Goal: Information Seeking & Learning: Understand process/instructions

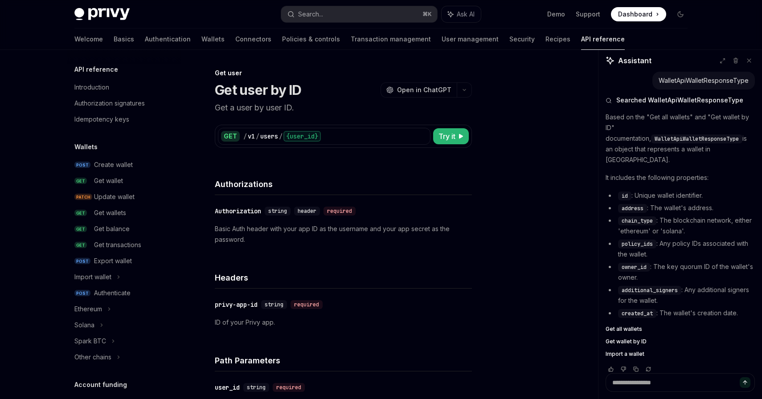
click at [300, 228] on p "Basic Auth header with your app ID as the username and your app secret as the p…" at bounding box center [343, 234] width 257 height 21
click at [325, 232] on p "Basic Auth header with your app ID as the username and your app secret as the p…" at bounding box center [343, 234] width 257 height 21
click at [345, 230] on p "Basic Auth header with your app ID as the username and your app secret as the p…" at bounding box center [343, 234] width 257 height 21
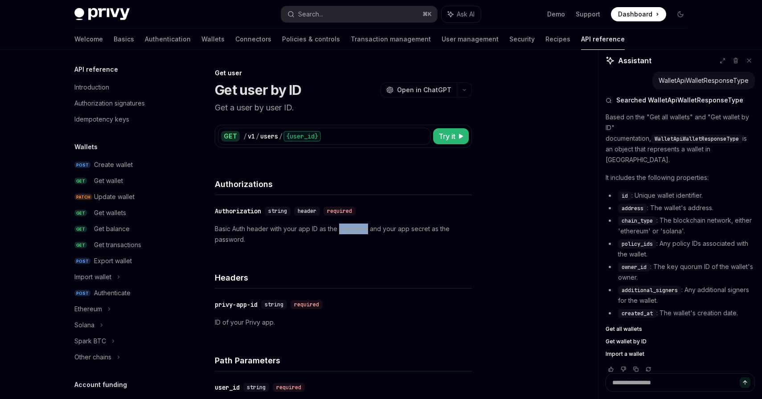
click at [361, 229] on p "Basic Auth header with your app ID as the username and your app secret as the p…" at bounding box center [343, 234] width 257 height 21
click at [384, 229] on p "Basic Auth header with your app ID as the username and your app secret as the p…" at bounding box center [343, 234] width 257 height 21
click at [410, 231] on p "Basic Auth header with your app ID as the username and your app secret as the p…" at bounding box center [343, 234] width 257 height 21
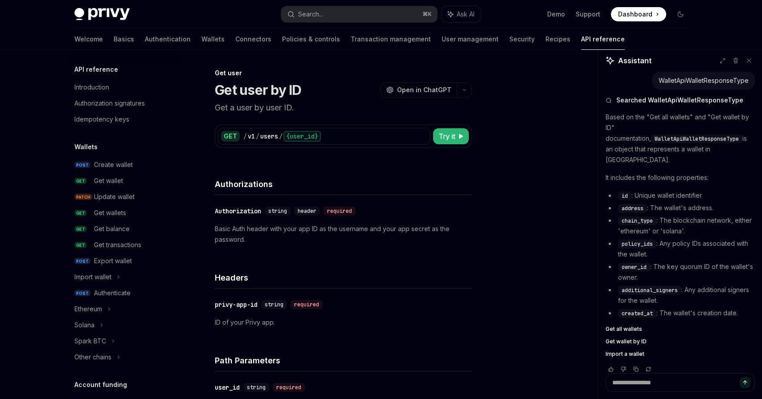
click at [410, 231] on p "Basic Auth header with your app ID as the username and your app secret as the p…" at bounding box center [343, 234] width 257 height 21
click at [421, 230] on p "Basic Auth header with your app ID as the username and your app secret as the p…" at bounding box center [343, 234] width 257 height 21
click at [315, 231] on p "Basic Auth header with your app ID as the username and your app secret as the p…" at bounding box center [343, 234] width 257 height 21
click at [446, 138] on span "Try it" at bounding box center [446, 136] width 17 height 11
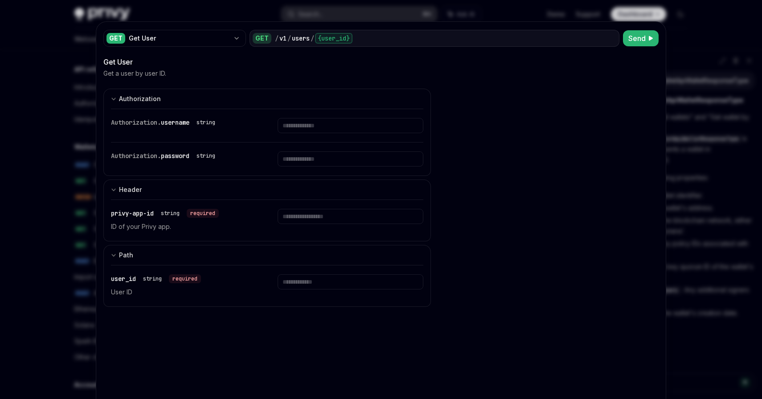
click at [44, 236] on div at bounding box center [381, 199] width 762 height 399
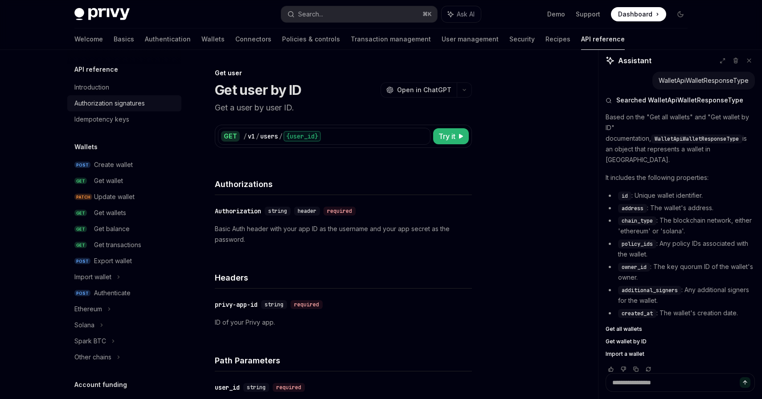
click at [115, 105] on div "Authorization signatures" at bounding box center [109, 103] width 70 height 11
type textarea "*"
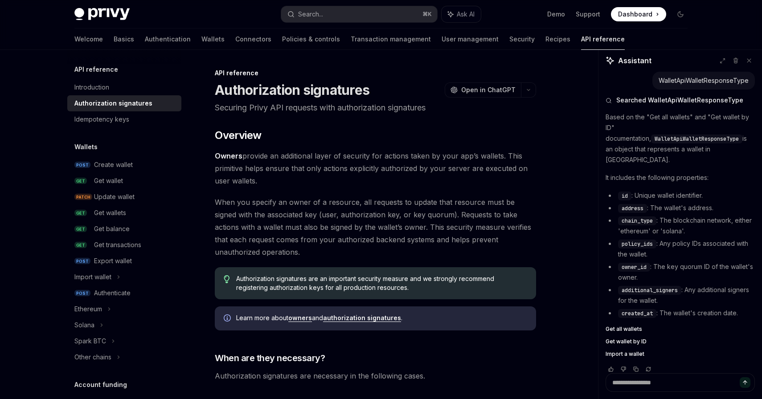
click at [281, 182] on span "Owners provide an additional layer of security for actions taken by your app’s …" at bounding box center [375, 168] width 321 height 37
click at [309, 10] on div "Search..." at bounding box center [310, 14] width 25 height 11
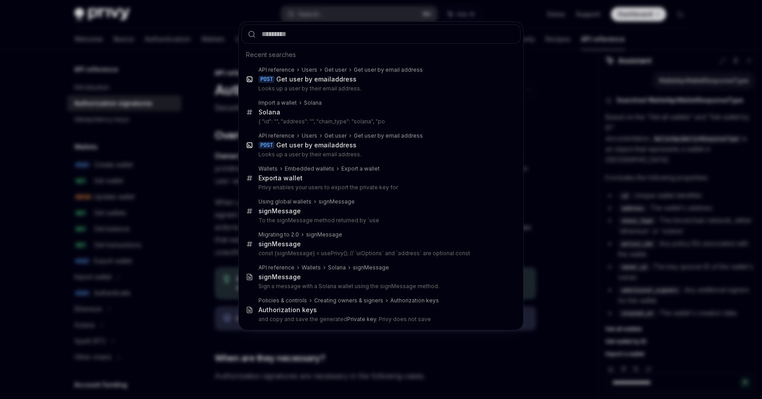
type input "********"
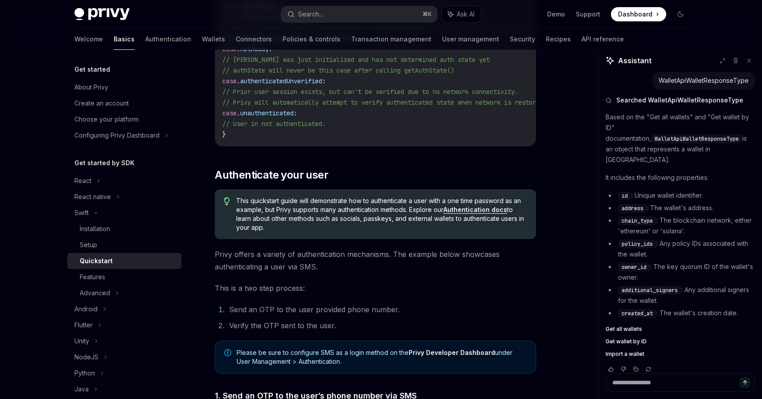
scroll to position [254, 0]
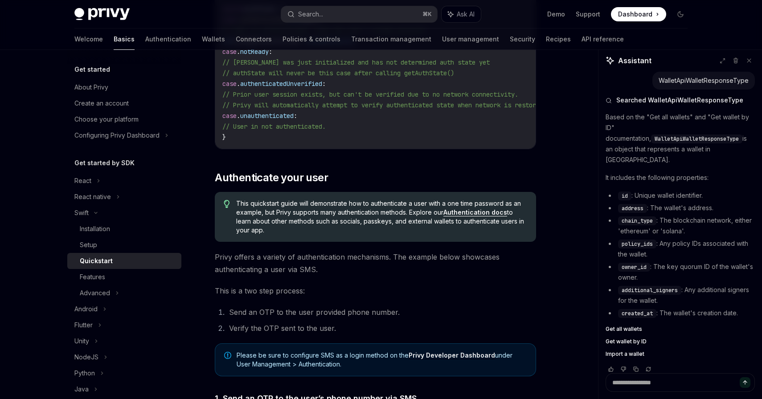
click at [404, 207] on span "This quickstart guide will demonstrate how to authenticate a user with a one ti…" at bounding box center [381, 217] width 291 height 36
click at [394, 208] on span "This quickstart guide will demonstrate how to authenticate a user with a one ti…" at bounding box center [381, 217] width 291 height 36
click at [461, 215] on link "Authentication docs" at bounding box center [475, 212] width 64 height 8
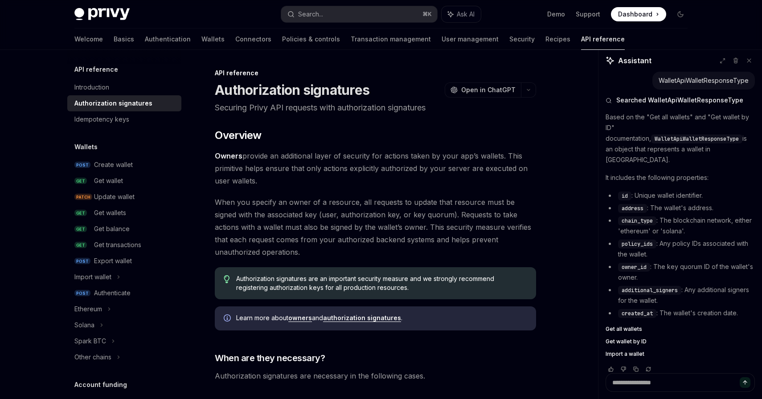
type textarea "*"
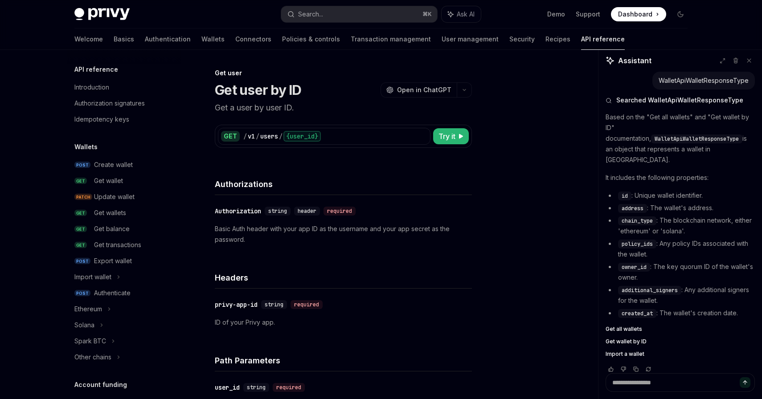
scroll to position [617, 0]
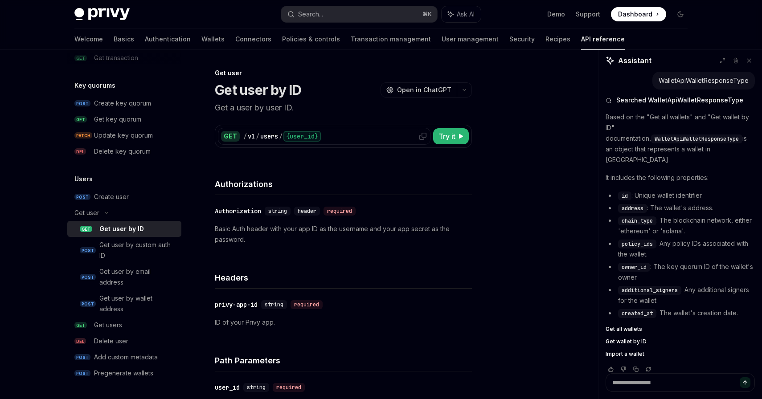
click at [243, 135] on div "/" at bounding box center [245, 136] width 4 height 9
click at [121, 227] on div "Get user by ID" at bounding box center [121, 229] width 45 height 11
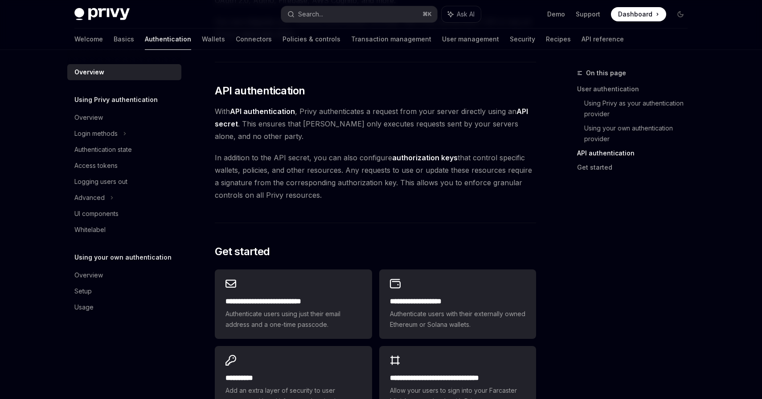
scroll to position [608, 0]
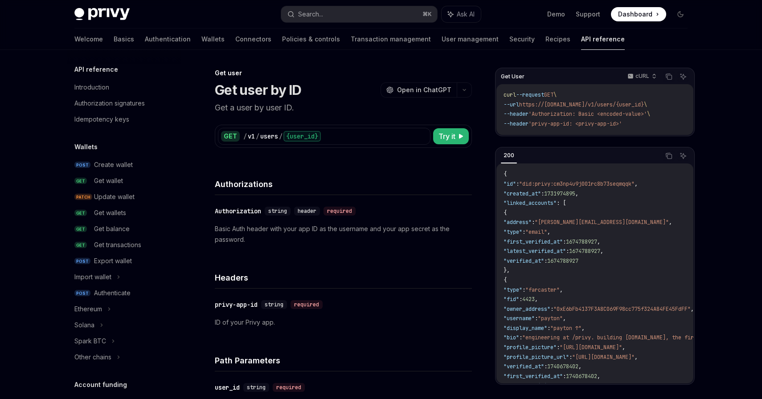
scroll to position [617, 0]
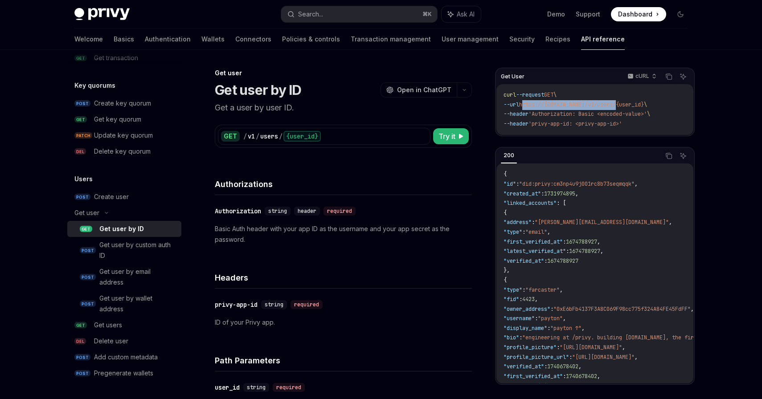
drag, startPoint x: 530, startPoint y: 106, endPoint x: 626, endPoint y: 104, distance: 96.2
click at [626, 104] on span "https://[DOMAIN_NAME]/v1/users/{user_id}" at bounding box center [581, 104] width 125 height 7
copy span "https://api.privy.io/v1/users/"
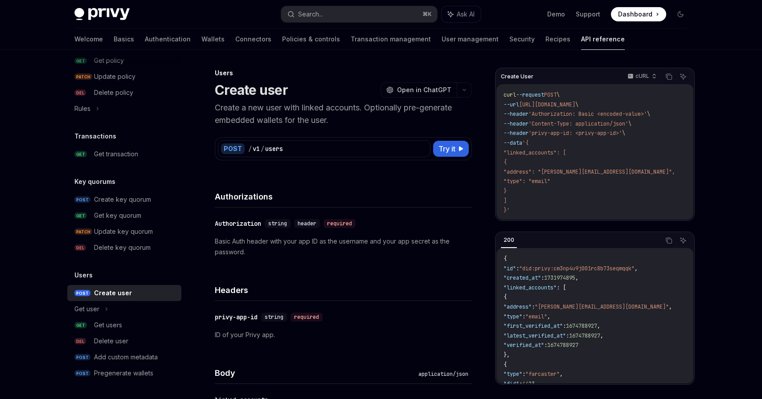
click at [360, 244] on p "Basic Auth header with your app ID as the username and your app secret as the p…" at bounding box center [343, 246] width 257 height 21
click at [387, 245] on p "Basic Auth header with your app ID as the username and your app secret as the p…" at bounding box center [343, 246] width 257 height 21
click at [404, 244] on p "Basic Auth header with your app ID as the username and your app secret as the p…" at bounding box center [343, 246] width 257 height 21
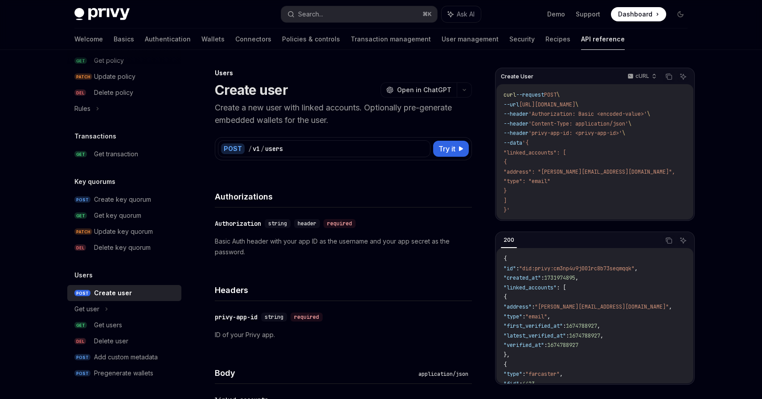
click at [404, 244] on p "Basic Auth header with your app ID as the username and your app secret as the p…" at bounding box center [343, 246] width 257 height 21
click at [419, 244] on p "Basic Auth header with your app ID as the username and your app secret as the p…" at bounding box center [343, 246] width 257 height 21
click at [440, 241] on p "Basic Auth header with your app ID as the username and your app secret as the p…" at bounding box center [343, 246] width 257 height 21
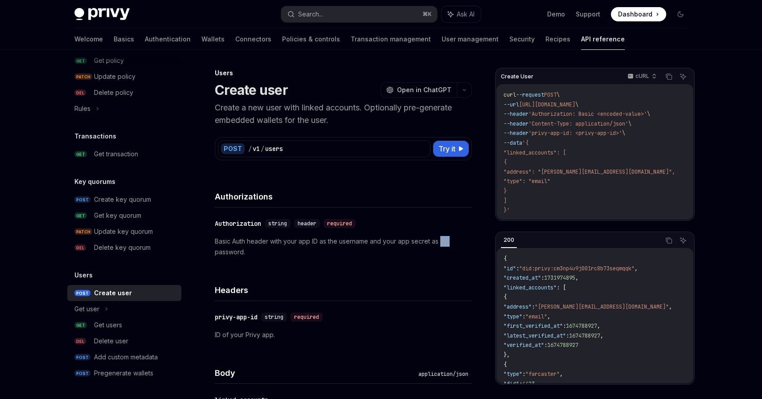
click at [448, 241] on p "Basic Auth header with your app ID as the username and your app secret as the p…" at bounding box center [343, 246] width 257 height 21
click at [432, 240] on p "Basic Auth header with your app ID as the username and your app secret as the p…" at bounding box center [343, 246] width 257 height 21
click at [437, 240] on p "Basic Auth header with your app ID as the username and your app secret as the p…" at bounding box center [343, 246] width 257 height 21
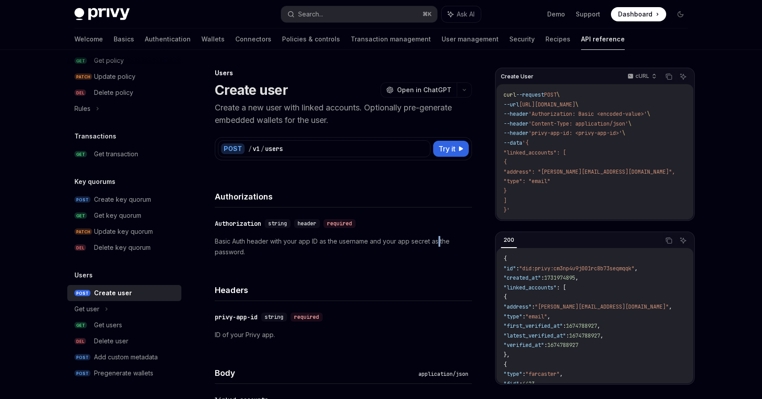
click at [440, 241] on p "Basic Auth header with your app ID as the username and your app secret as the p…" at bounding box center [343, 246] width 257 height 21
click at [436, 243] on p "Basic Auth header with your app ID as the username and your app secret as the p…" at bounding box center [343, 246] width 257 height 21
click at [440, 243] on p "Basic Auth header with your app ID as the username and your app secret as the p…" at bounding box center [343, 246] width 257 height 21
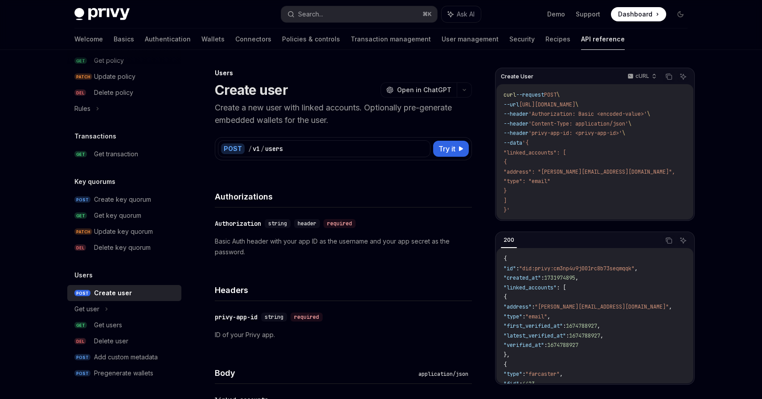
click at [440, 243] on p "Basic Auth header with your app ID as the username and your app secret as the p…" at bounding box center [343, 246] width 257 height 21
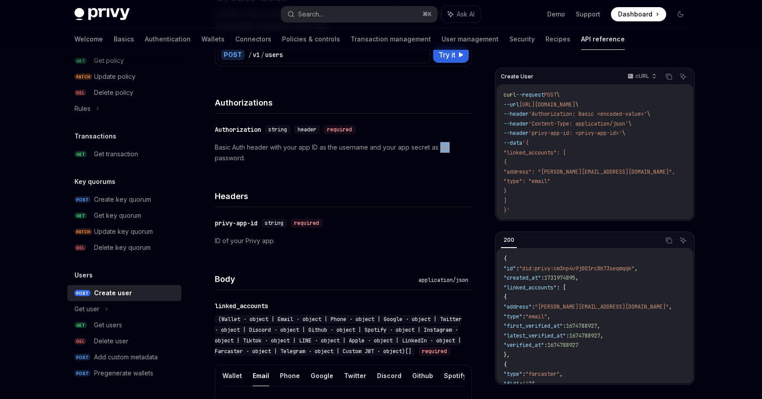
scroll to position [100, 0]
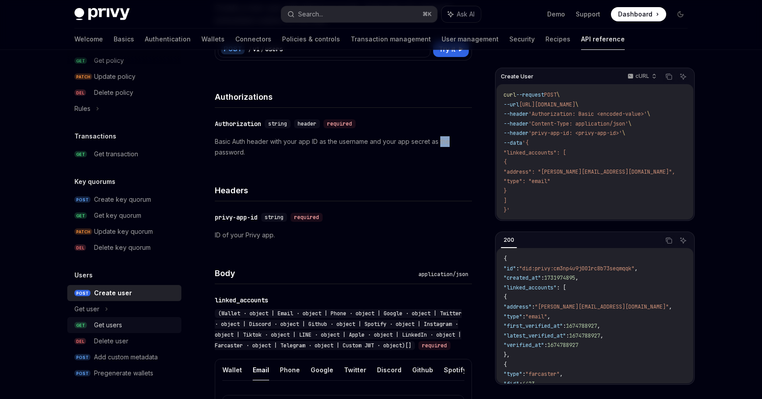
click at [111, 321] on div "Get users" at bounding box center [108, 325] width 28 height 11
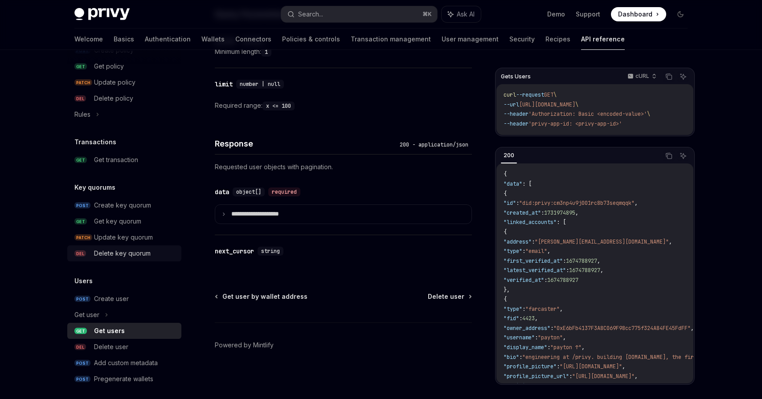
scroll to position [521, 0]
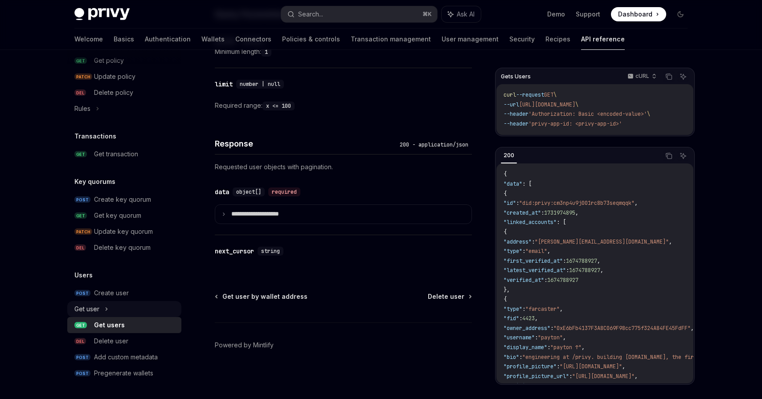
click at [97, 308] on div "Get user" at bounding box center [86, 309] width 25 height 11
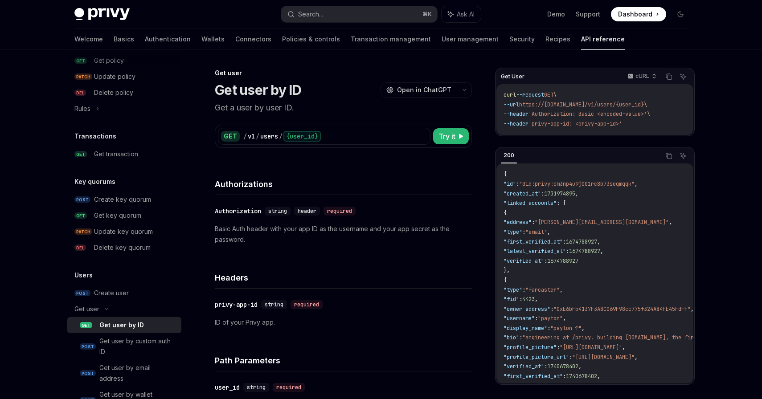
click at [113, 326] on div "Get user by ID" at bounding box center [121, 325] width 45 height 11
click at [594, 187] on span ""did:privy:cm3np4u9j001rc8b73seqmqqk"" at bounding box center [576, 183] width 115 height 7
click at [599, 186] on span ""did:privy:cm3np4u9j001rc8b73seqmqqk"" at bounding box center [576, 183] width 115 height 7
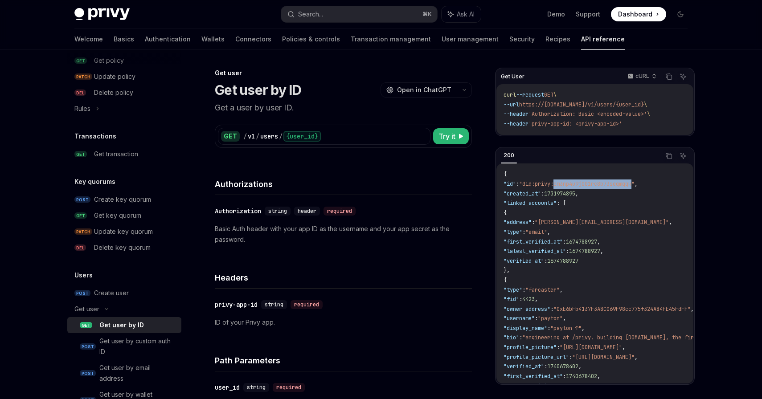
click at [587, 186] on span ""did:privy:cm3np4u9j001rc8b73seqmqqk"" at bounding box center [576, 183] width 115 height 7
click at [598, 186] on span ""did:privy:cm3np4u9j001rc8b73seqmqqk"" at bounding box center [576, 183] width 115 height 7
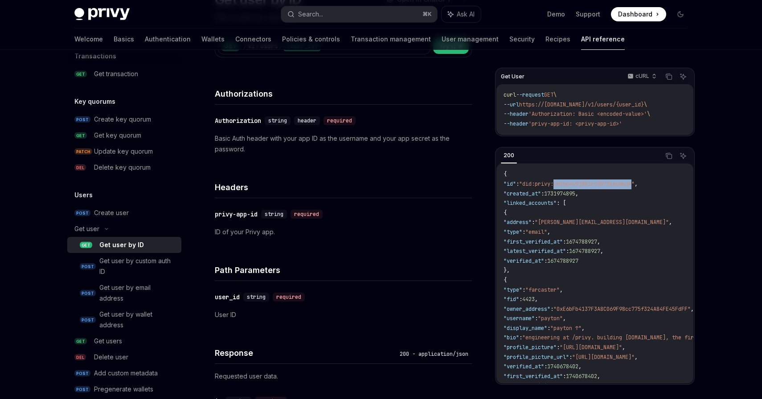
scroll to position [617, 0]
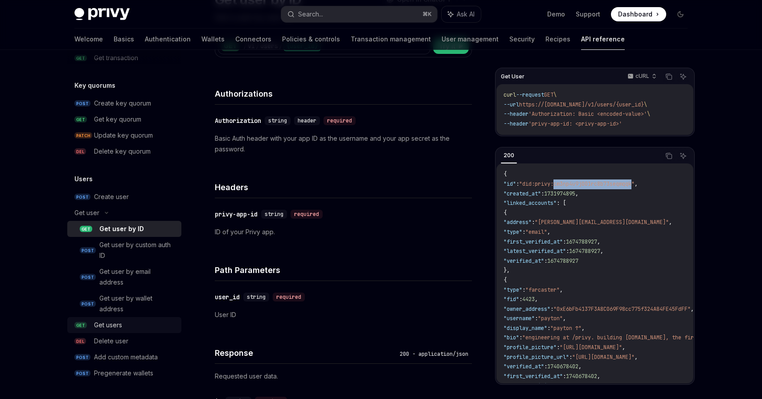
click at [116, 325] on div "Get users" at bounding box center [108, 325] width 28 height 11
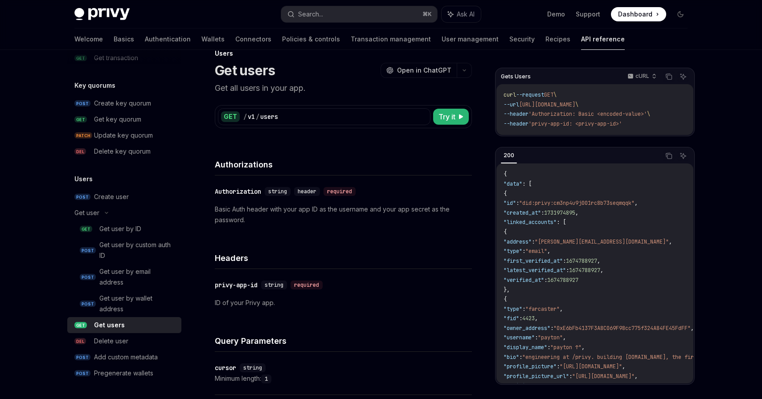
scroll to position [22, 0]
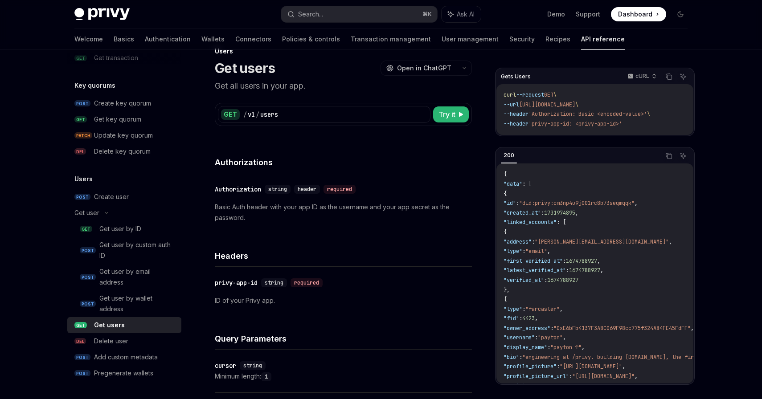
click at [618, 113] on span "'Authorization: Basic <encoded-value>'" at bounding box center [587, 113] width 118 height 7
click at [627, 113] on span "'Authorization: Basic <encoded-value>'" at bounding box center [587, 113] width 118 height 7
click at [616, 115] on span "'Authorization: Basic <encoded-value>'" at bounding box center [587, 113] width 118 height 7
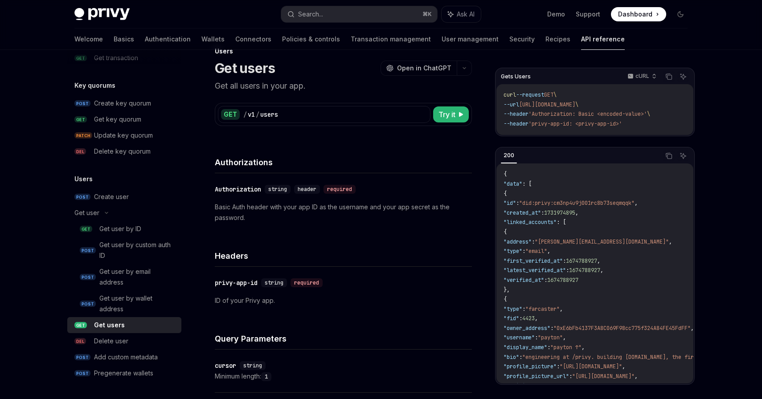
click at [616, 115] on span "'Authorization: Basic <encoded-value>'" at bounding box center [587, 113] width 118 height 7
click at [285, 211] on p "Basic Auth header with your app ID as the username and your app secret as the p…" at bounding box center [343, 212] width 257 height 21
click at [316, 211] on p "Basic Auth header with your app ID as the username and your app secret as the p…" at bounding box center [343, 212] width 257 height 21
click at [342, 214] on p "Basic Auth header with your app ID as the username and your app secret as the p…" at bounding box center [343, 212] width 257 height 21
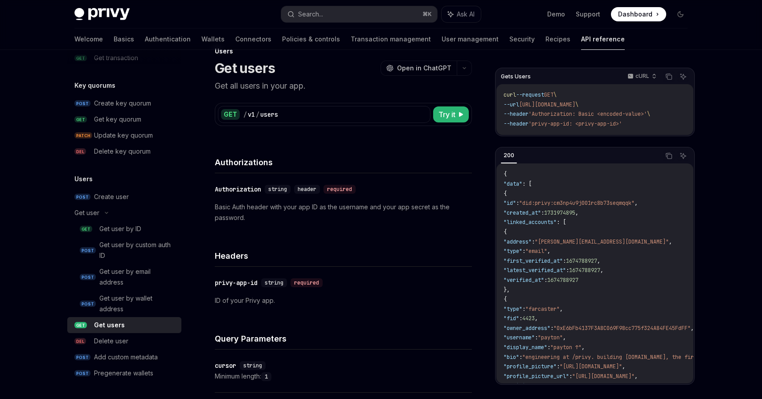
click at [342, 214] on p "Basic Auth header with your app ID as the username and your app secret as the p…" at bounding box center [343, 212] width 257 height 21
drag, startPoint x: 576, startPoint y: 204, endPoint x: 545, endPoint y: 204, distance: 31.2
click at [545, 204] on span ""did:privy:cm3np4u9j001rc8b73seqmqqk"" at bounding box center [576, 203] width 115 height 7
copy span "did:privy:"
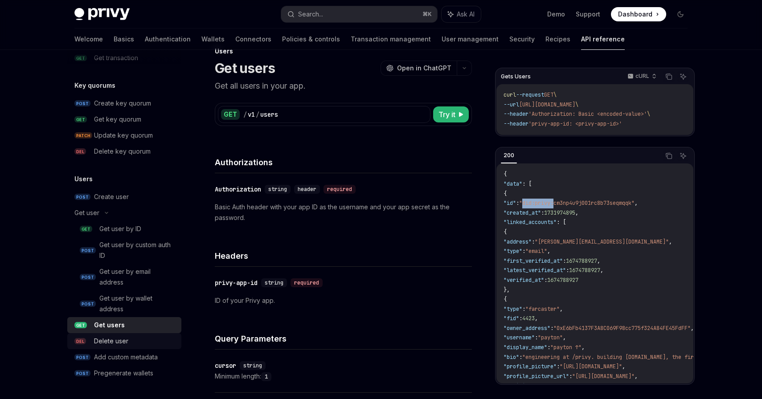
click at [116, 339] on div "Delete user" at bounding box center [111, 341] width 34 height 11
type textarea "*"
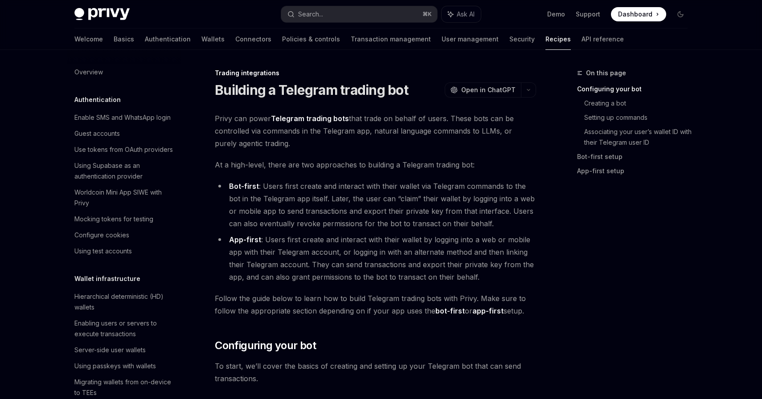
scroll to position [834, 0]
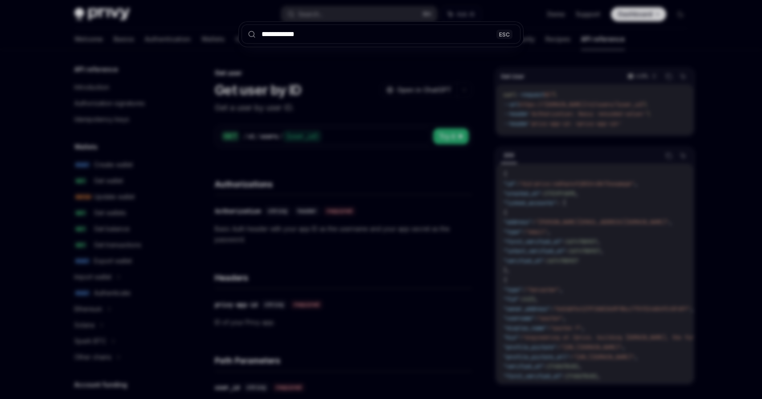
scroll to position [617, 0]
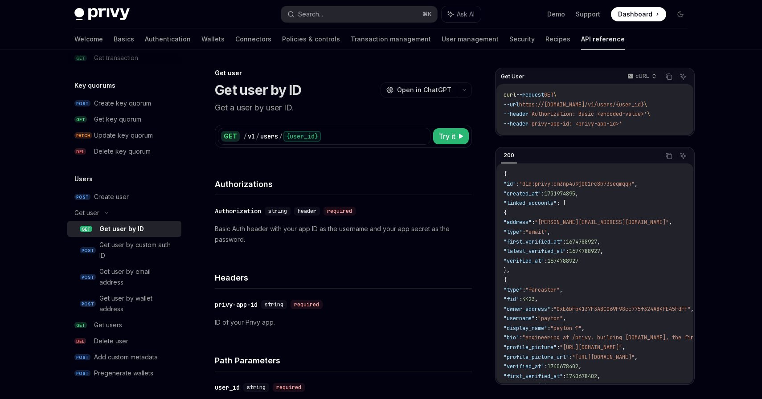
type textarea "*"
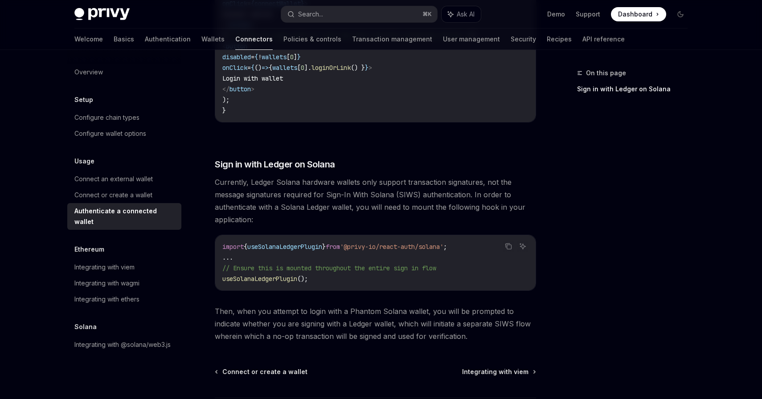
scroll to position [720, 0]
